Goal: Task Accomplishment & Management: Manage account settings

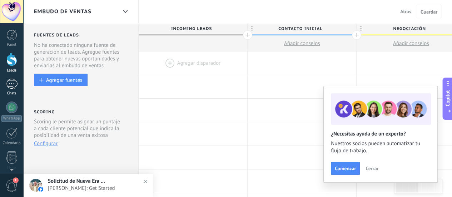
click at [13, 85] on div "1" at bounding box center [11, 84] width 11 height 10
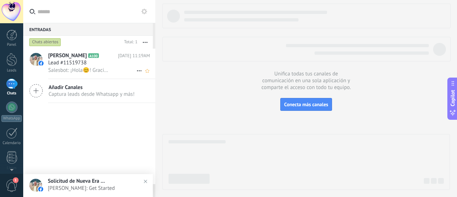
click at [71, 65] on span "Lead #11519738" at bounding box center [67, 62] width 39 height 7
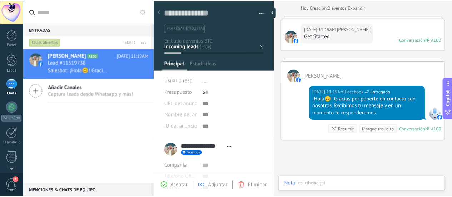
scroll to position [11, 0]
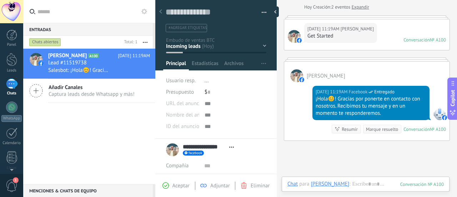
click at [164, 13] on div at bounding box center [161, 12] width 10 height 14
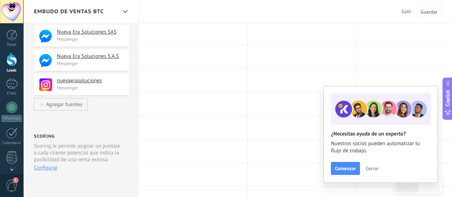
scroll to position [107, 0]
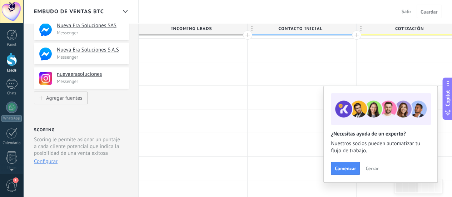
click at [373, 164] on button "Cerrar" at bounding box center [371, 168] width 19 height 11
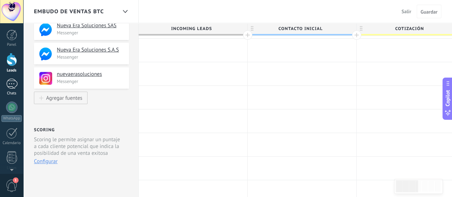
click at [13, 89] on link "1 Chats" at bounding box center [11, 87] width 23 height 17
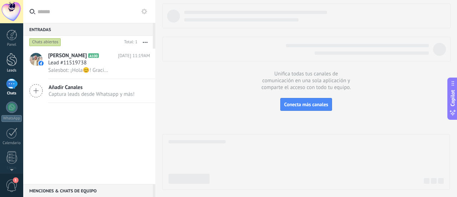
click at [9, 68] on link "Leads" at bounding box center [11, 63] width 23 height 20
